Goal: Information Seeking & Learning: Find contact information

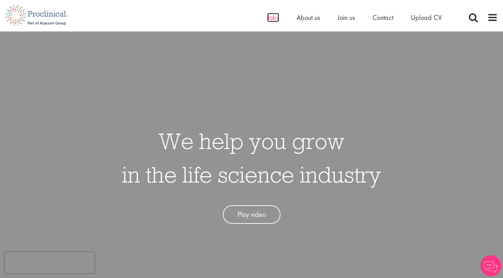
click at [270, 21] on span "Jobs" at bounding box center [273, 17] width 12 height 9
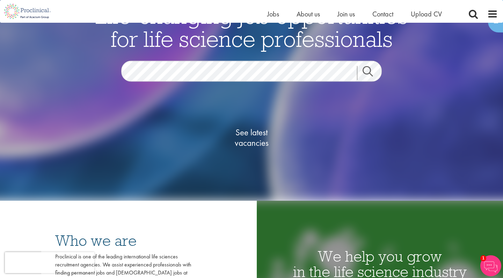
scroll to position [65, 0]
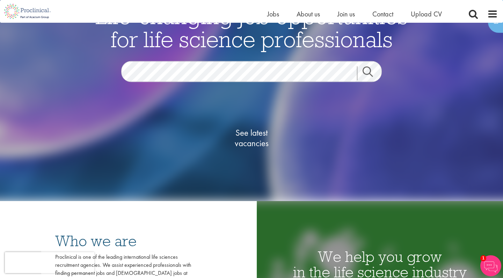
click at [253, 145] on span "See latest vacancies" at bounding box center [251, 137] width 70 height 21
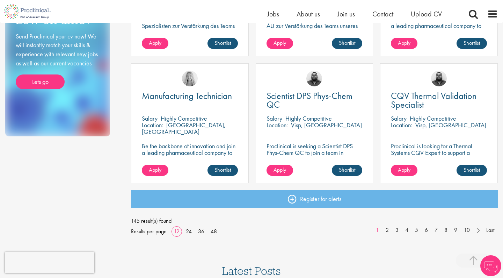
scroll to position [478, 0]
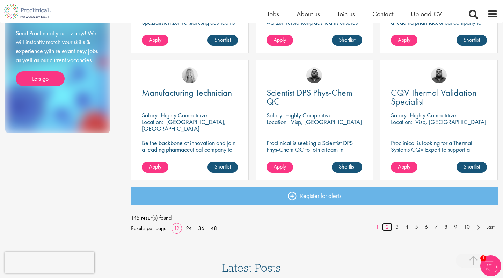
click at [385, 226] on link "2" at bounding box center [387, 227] width 10 height 8
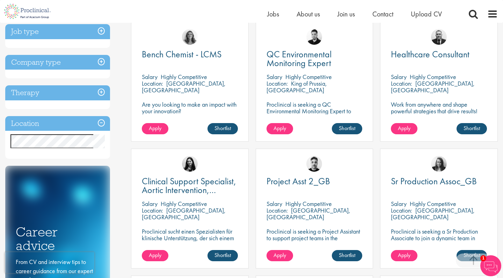
scroll to position [260, 0]
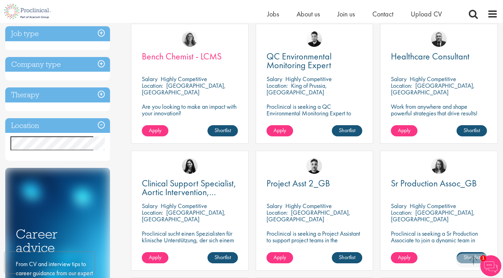
click at [200, 52] on span "Bench Chemist - LCMS" at bounding box center [182, 56] width 80 height 12
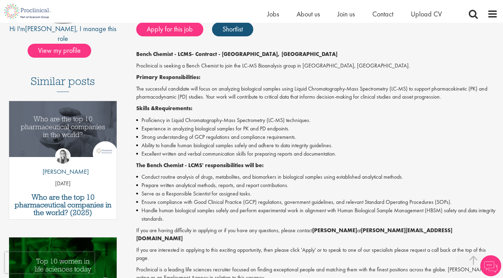
scroll to position [154, 0]
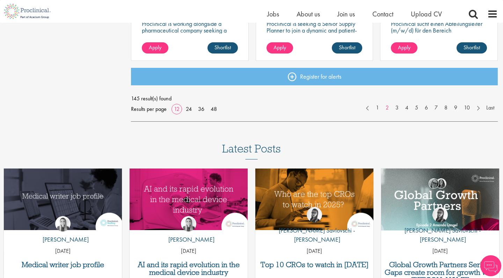
scroll to position [617, 0]
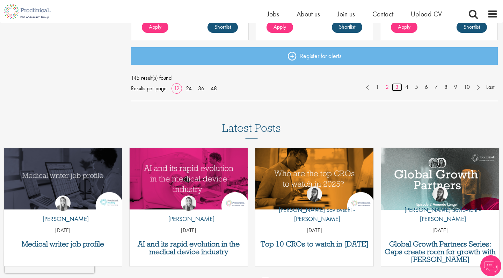
click at [398, 86] on link "3" at bounding box center [397, 87] width 10 height 8
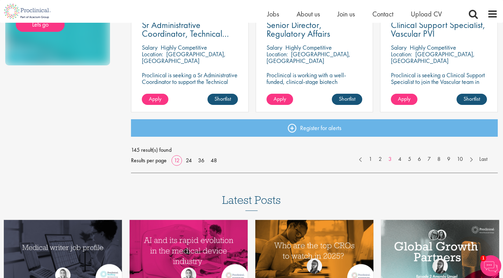
scroll to position [550, 0]
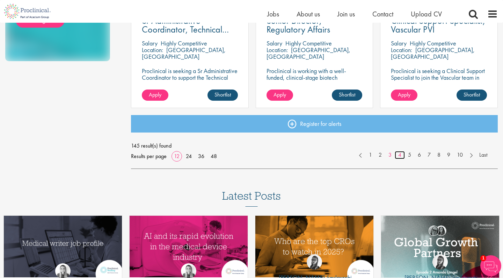
click at [396, 153] on link "4" at bounding box center [400, 155] width 10 height 8
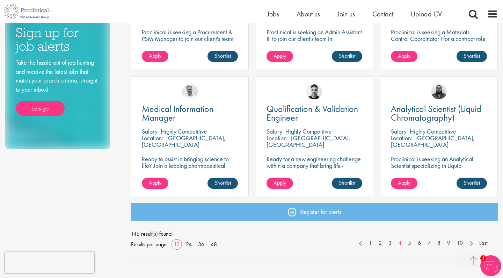
scroll to position [463, 0]
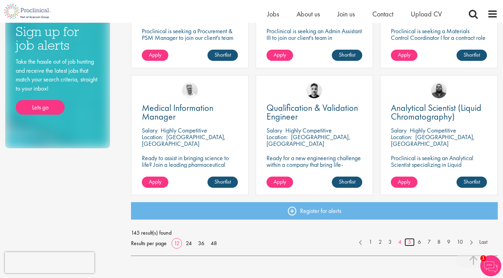
click at [408, 242] on link "5" at bounding box center [409, 242] width 10 height 8
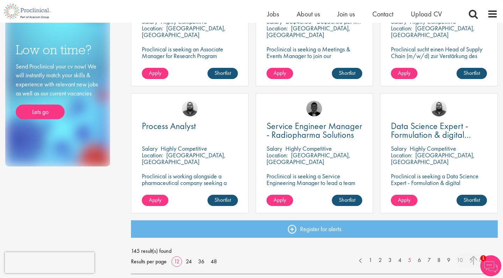
scroll to position [449, 0]
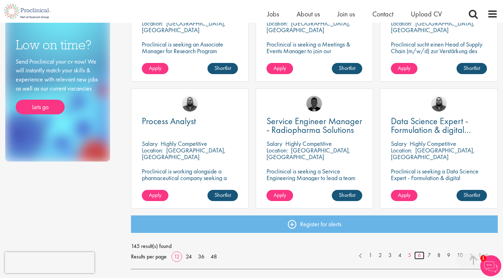
click at [419, 254] on link "6" at bounding box center [419, 255] width 10 height 8
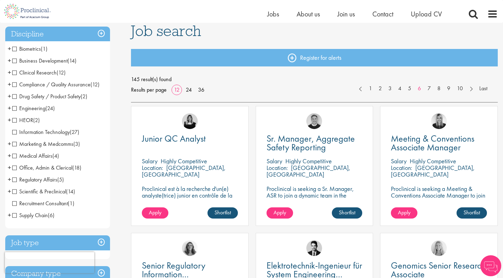
scroll to position [57, 0]
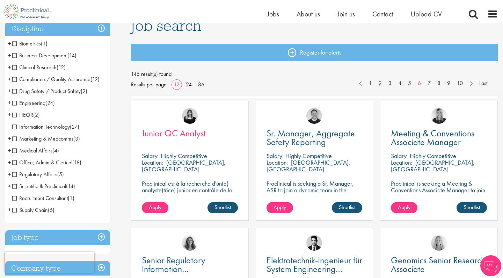
click at [191, 133] on span "Junior QC Analyst" at bounding box center [174, 133] width 64 height 12
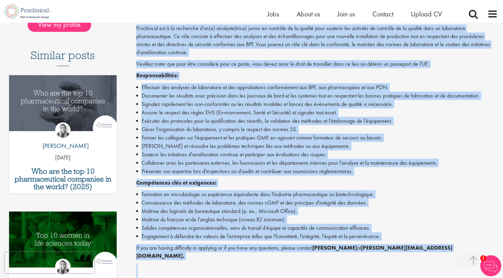
scroll to position [190, 0]
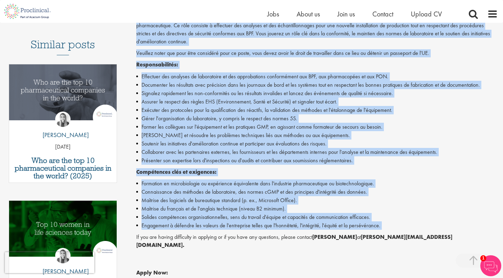
drag, startPoint x: 137, startPoint y: 72, endPoint x: 298, endPoint y: 226, distance: 222.8
click at [298, 226] on div "Proclinical est à la recherche d'un(e) analyste(trice) junior en contrôle de la…" at bounding box center [316, 174] width 361 height 321
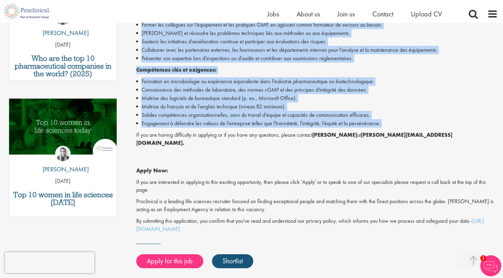
scroll to position [293, 0]
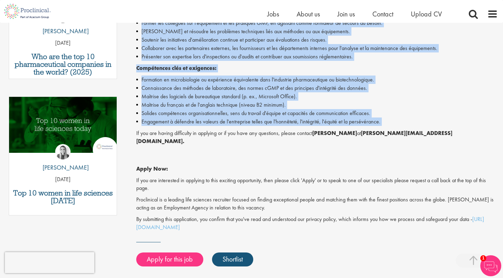
copy div "Proclinical est à la recherche d'un(e) analyste(trice) junior en contrôle de la…"
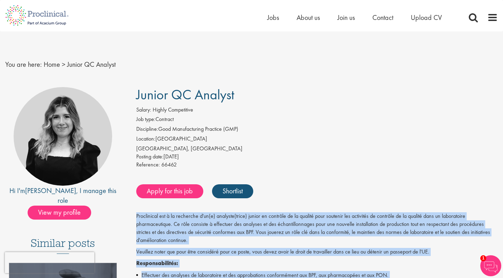
scroll to position [0, 0]
drag, startPoint x: 139, startPoint y: 93, endPoint x: 244, endPoint y: 94, distance: 104.8
click at [244, 94] on h1 "Junior QC Analyst" at bounding box center [316, 94] width 361 height 15
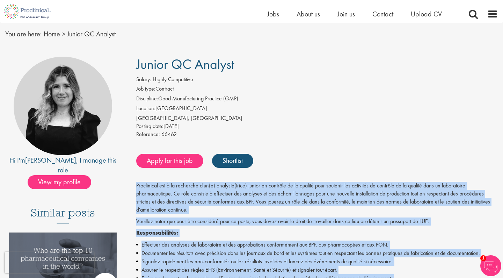
scroll to position [23, 0]
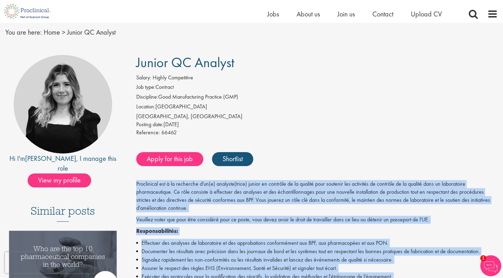
copy span "Junior QC Analyst"
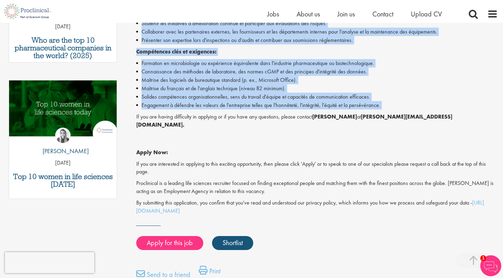
scroll to position [310, 0]
drag, startPoint x: 316, startPoint y: 110, endPoint x: 362, endPoint y: 110, distance: 46.4
click at [357, 112] on strong "[PERSON_NAME]" at bounding box center [334, 115] width 45 height 7
copy p "[PERSON_NAME]"
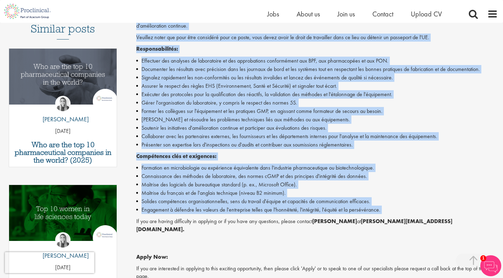
scroll to position [213, 0]
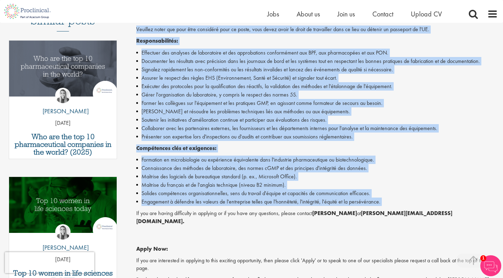
drag, startPoint x: 370, startPoint y: 208, endPoint x: 461, endPoint y: 212, distance: 90.9
click at [461, 212] on p "If you are having difficulty in applying or if you have any questions, please c…" at bounding box center [316, 217] width 361 height 16
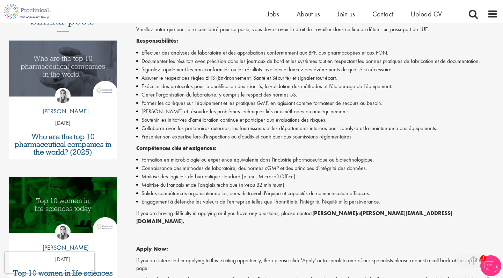
click at [452, 209] on strong "m.colclough@proclinical.com." at bounding box center [294, 216] width 316 height 15
drag, startPoint x: 453, startPoint y: 209, endPoint x: 435, endPoint y: 210, distance: 18.2
click at [435, 210] on strong "m.colclough@proclinical.com." at bounding box center [294, 216] width 316 height 15
drag, startPoint x: 369, startPoint y: 210, endPoint x: 452, endPoint y: 205, distance: 83.2
click at [452, 209] on strong "m.colclough@proclinical.com." at bounding box center [294, 216] width 316 height 15
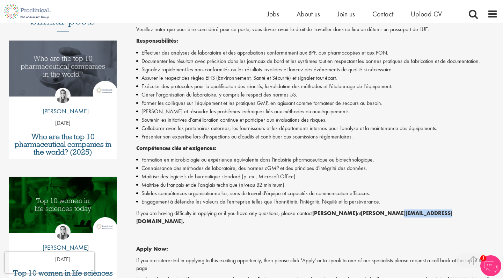
copy p "m.colclough@proclinical.com"
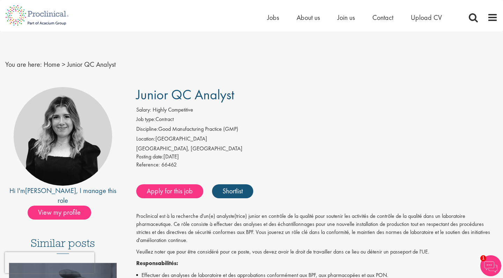
scroll to position [0, 0]
click at [57, 205] on span "View my profile" at bounding box center [60, 212] width 64 height 14
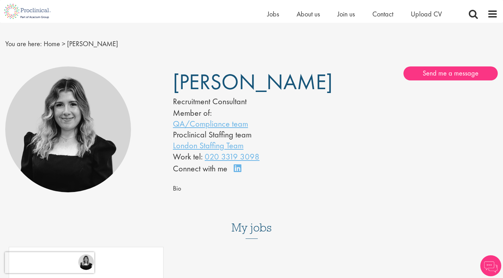
scroll to position [14, 0]
